Goal: Information Seeking & Learning: Learn about a topic

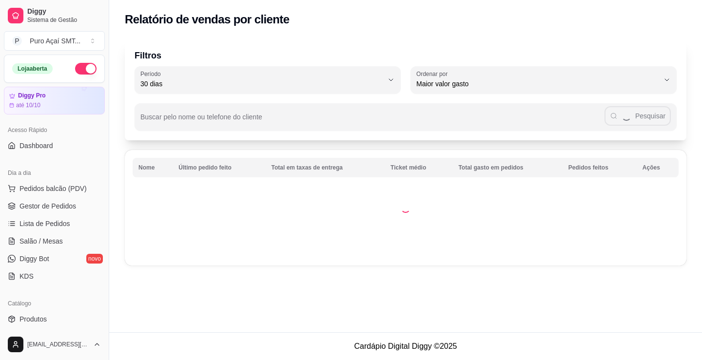
select select "30"
select select "HIGHEST_TOTAL_SPENT_WITH_ORDERS"
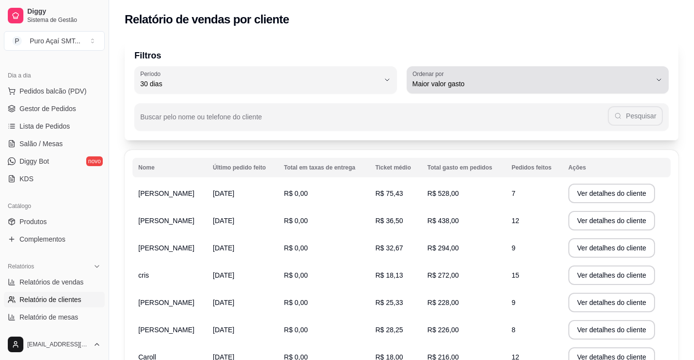
click at [655, 84] on button "Ordenar por Maior valor gasto" at bounding box center [538, 79] width 263 height 27
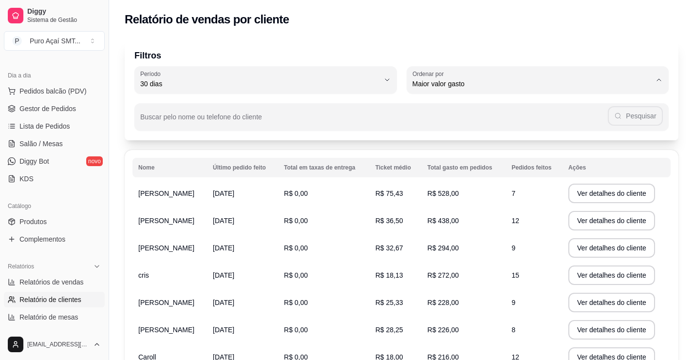
click at [432, 139] on span "Maior valor gasto" at bounding box center [534, 138] width 228 height 9
select select
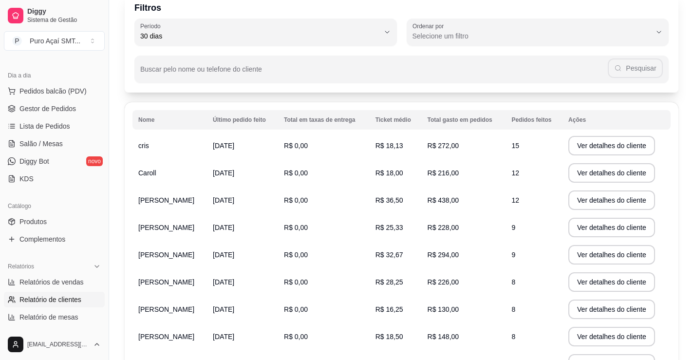
scroll to position [97, 0]
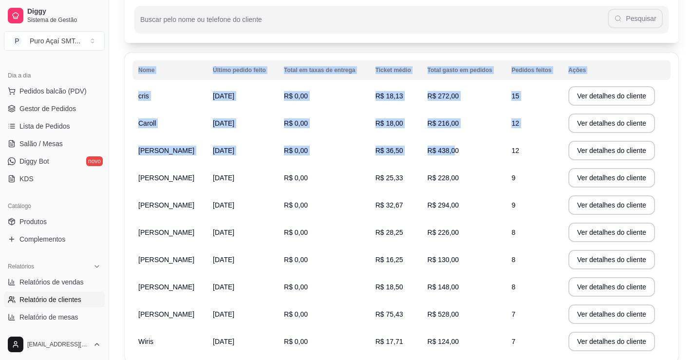
drag, startPoint x: 132, startPoint y: 152, endPoint x: 448, endPoint y: 151, distance: 316.7
click at [448, 151] on div "Nome Último pedido feito Total em taxas de entrega Ticket médio Total gasto em …" at bounding box center [402, 208] width 554 height 310
click at [488, 154] on td "R$ 438,00" at bounding box center [464, 150] width 84 height 27
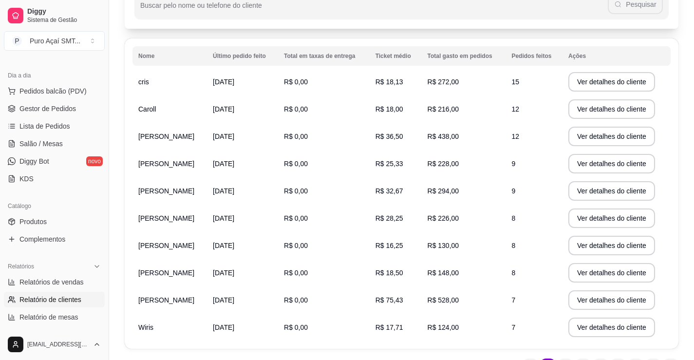
scroll to position [19, 0]
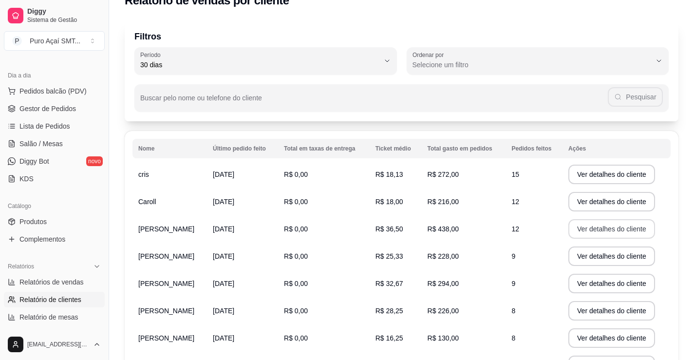
click at [626, 233] on button "Ver detalhes do cliente" at bounding box center [612, 228] width 87 height 19
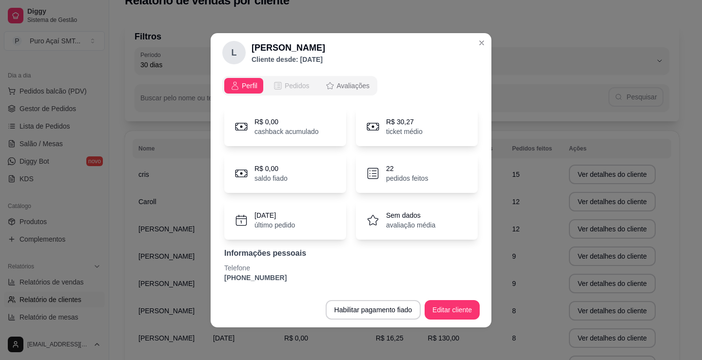
click at [304, 83] on span "Pedidos" at bounding box center [297, 86] width 25 height 10
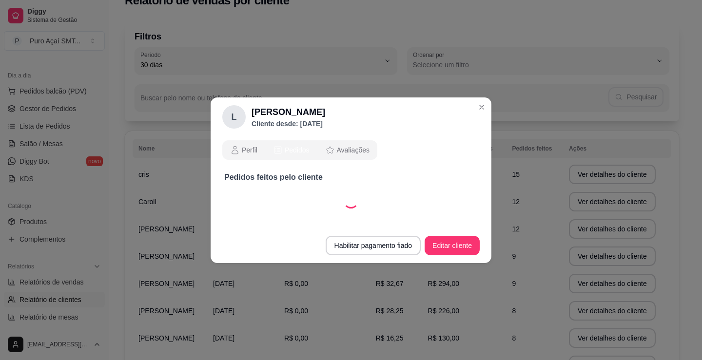
select select "30"
select select "ALL"
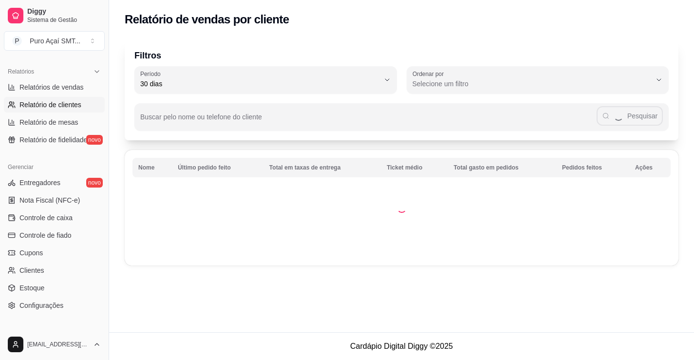
scroll to position [0, 0]
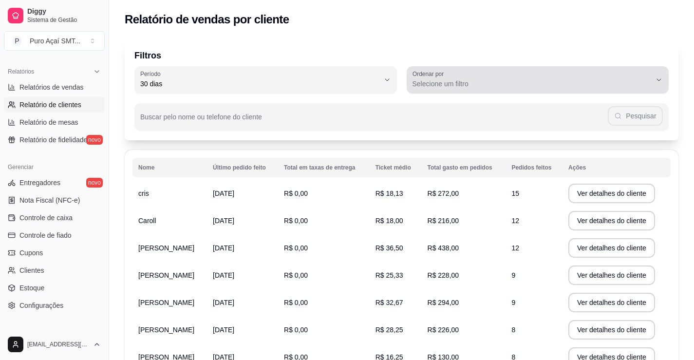
click at [660, 79] on icon "button" at bounding box center [659, 80] width 8 height 8
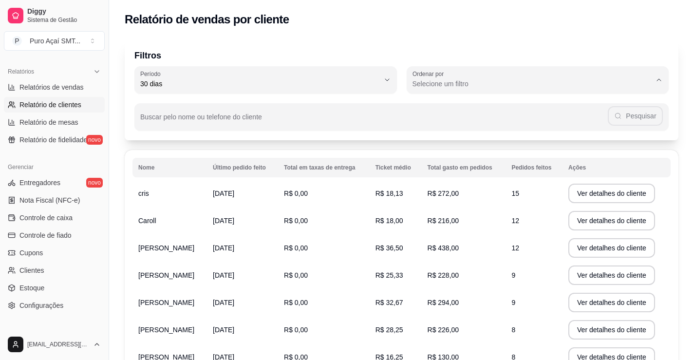
click at [451, 111] on span "Maior número de pedidos" at bounding box center [534, 106] width 228 height 9
type input "HIGHEST_ORDER_COUNT"
select select "HIGHEST_ORDER_COUNT"
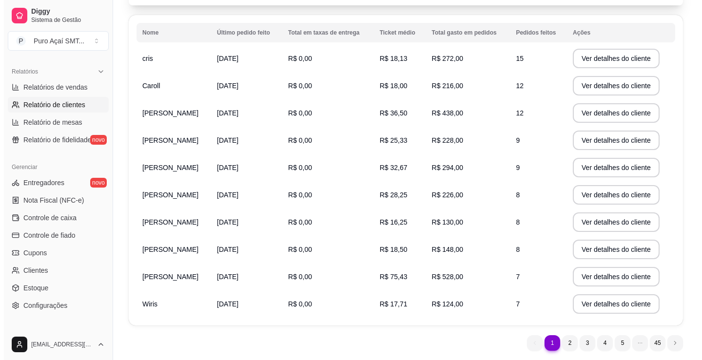
scroll to position [116, 0]
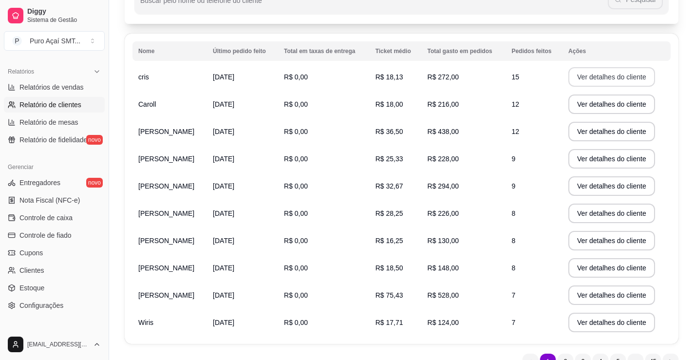
click at [600, 76] on button "Ver detalhes do cliente" at bounding box center [612, 76] width 87 height 19
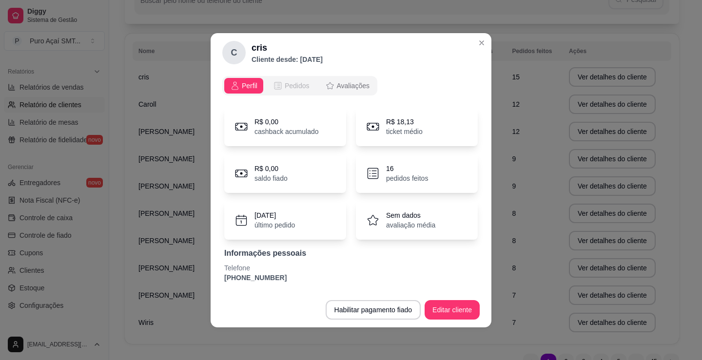
click at [293, 87] on span "Pedidos" at bounding box center [297, 86] width 25 height 10
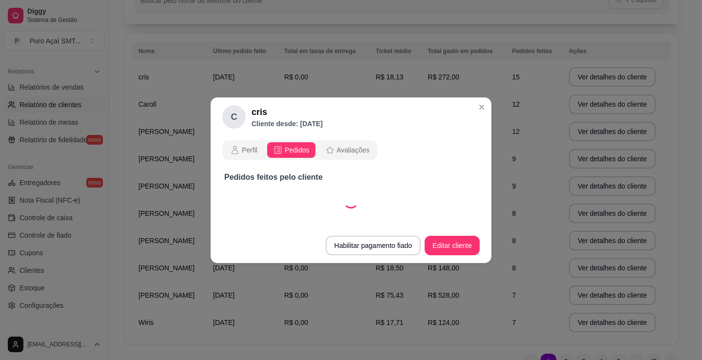
select select "30"
select select "ALL"
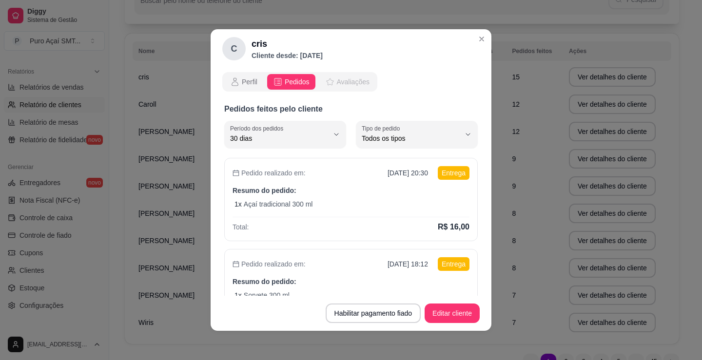
click at [357, 83] on span "Avaliações" at bounding box center [353, 82] width 33 height 10
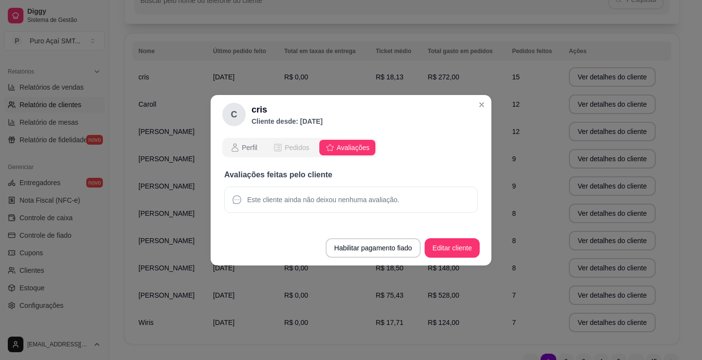
click at [287, 150] on span "Pedidos" at bounding box center [297, 148] width 25 height 10
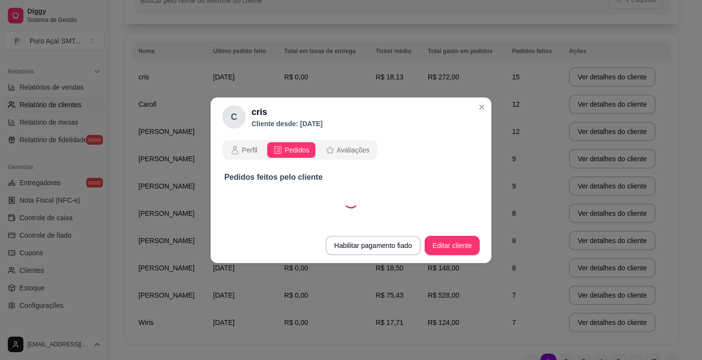
select select "30"
select select "ALL"
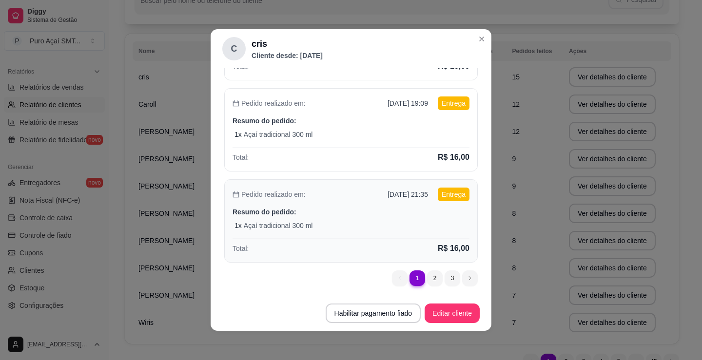
scroll to position [2, 0]
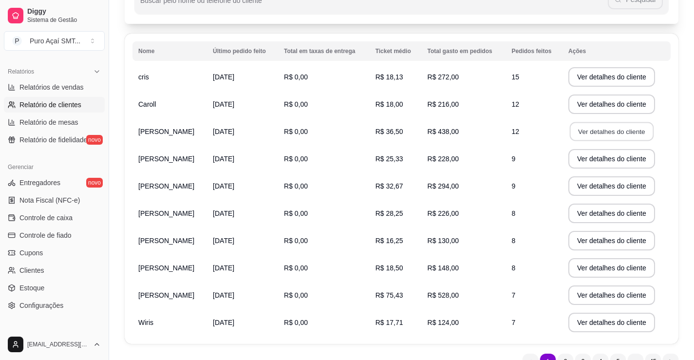
click at [573, 134] on button "Ver detalhes do cliente" at bounding box center [612, 131] width 84 height 19
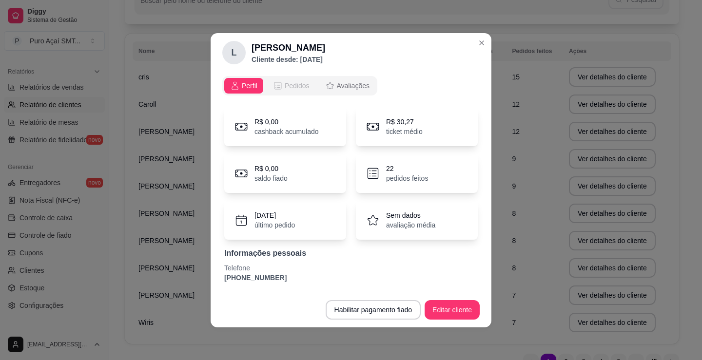
click at [277, 84] on icon "opções" at bounding box center [278, 86] width 10 height 10
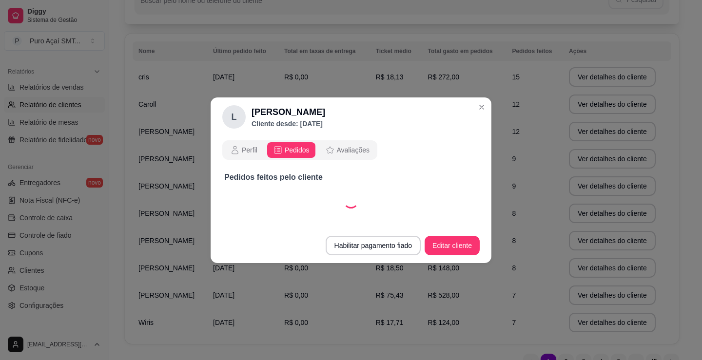
select select "30"
select select "ALL"
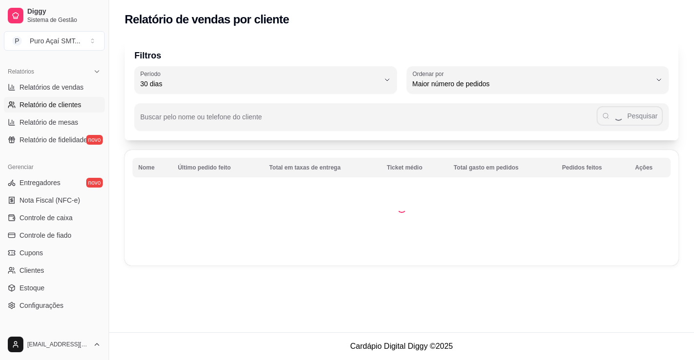
scroll to position [0, 0]
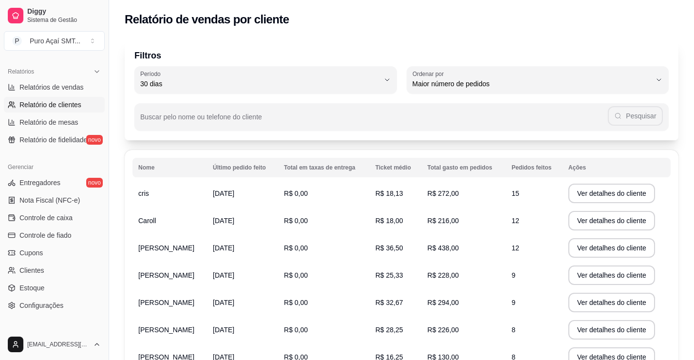
drag, startPoint x: 421, startPoint y: 247, endPoint x: 452, endPoint y: 248, distance: 30.7
click at [452, 248] on td "R$ 438,00" at bounding box center [464, 247] width 84 height 27
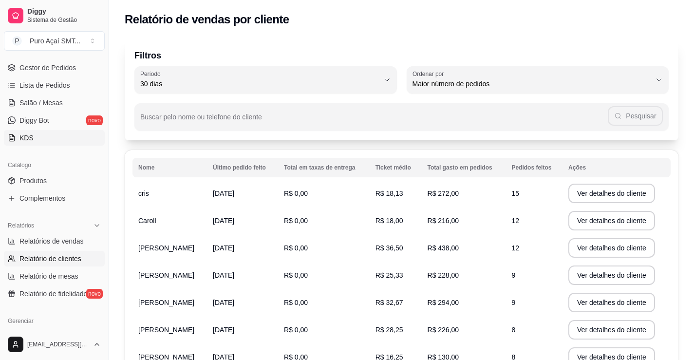
scroll to position [195, 0]
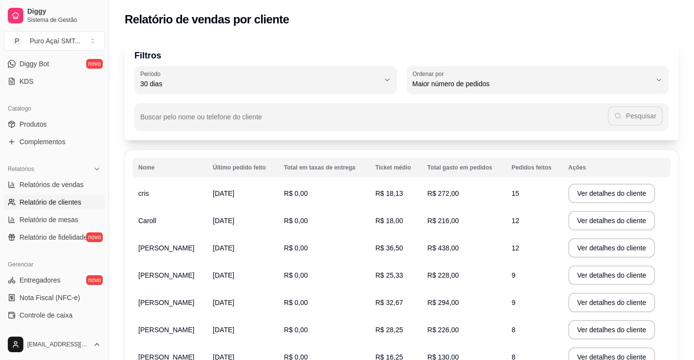
drag, startPoint x: 423, startPoint y: 245, endPoint x: 449, endPoint y: 242, distance: 25.5
click at [449, 242] on td "R$ 438,00" at bounding box center [464, 247] width 84 height 27
